Goal: Check status: Check status

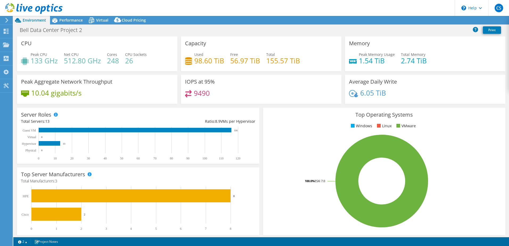
select select "USD"
drag, startPoint x: 297, startPoint y: 60, endPoint x: 265, endPoint y: 59, distance: 32.0
click at [266, 59] on h4 "155.57 TiB" at bounding box center [283, 61] width 34 height 6
